Goal: Navigation & Orientation: Find specific page/section

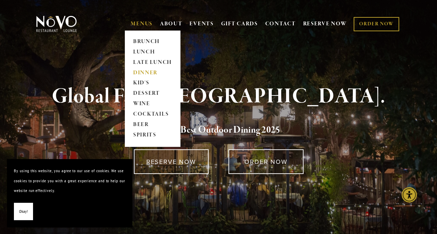
click at [145, 73] on link "DINNER" at bounding box center [152, 73] width 43 height 10
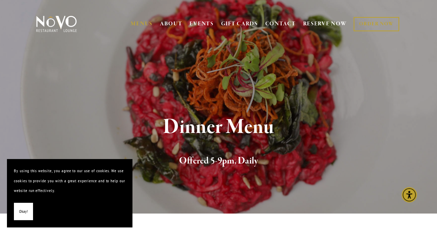
click at [22, 212] on span "Okay!" at bounding box center [23, 212] width 9 height 10
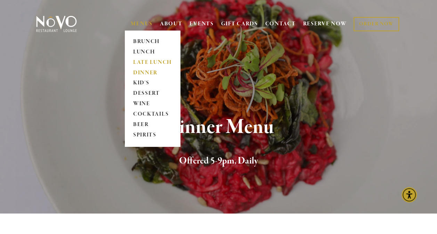
click at [161, 66] on link "LATE LUNCH" at bounding box center [152, 62] width 43 height 10
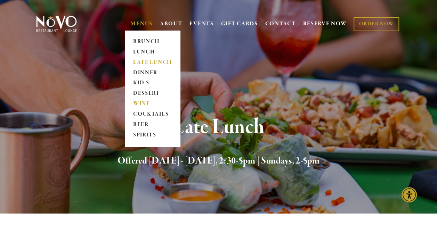
click at [144, 102] on link "WINE" at bounding box center [152, 104] width 43 height 10
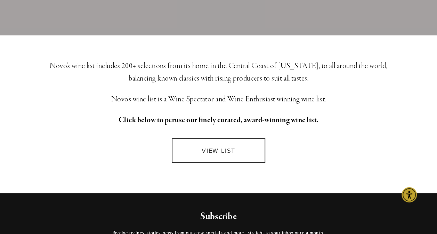
scroll to position [203, 0]
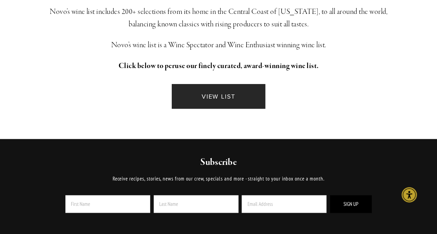
click at [193, 88] on link "VIEW LIST" at bounding box center [219, 96] width 94 height 25
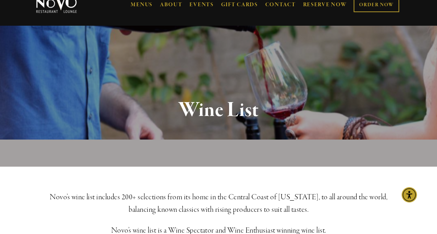
scroll to position [0, 0]
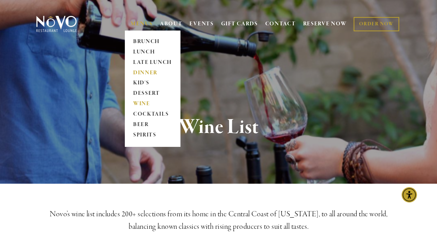
click at [148, 72] on link "DINNER" at bounding box center [152, 73] width 43 height 10
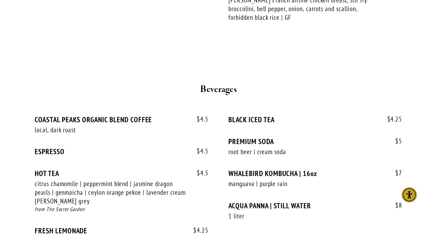
scroll to position [1489, 0]
